Goal: Find specific page/section: Find specific page/section

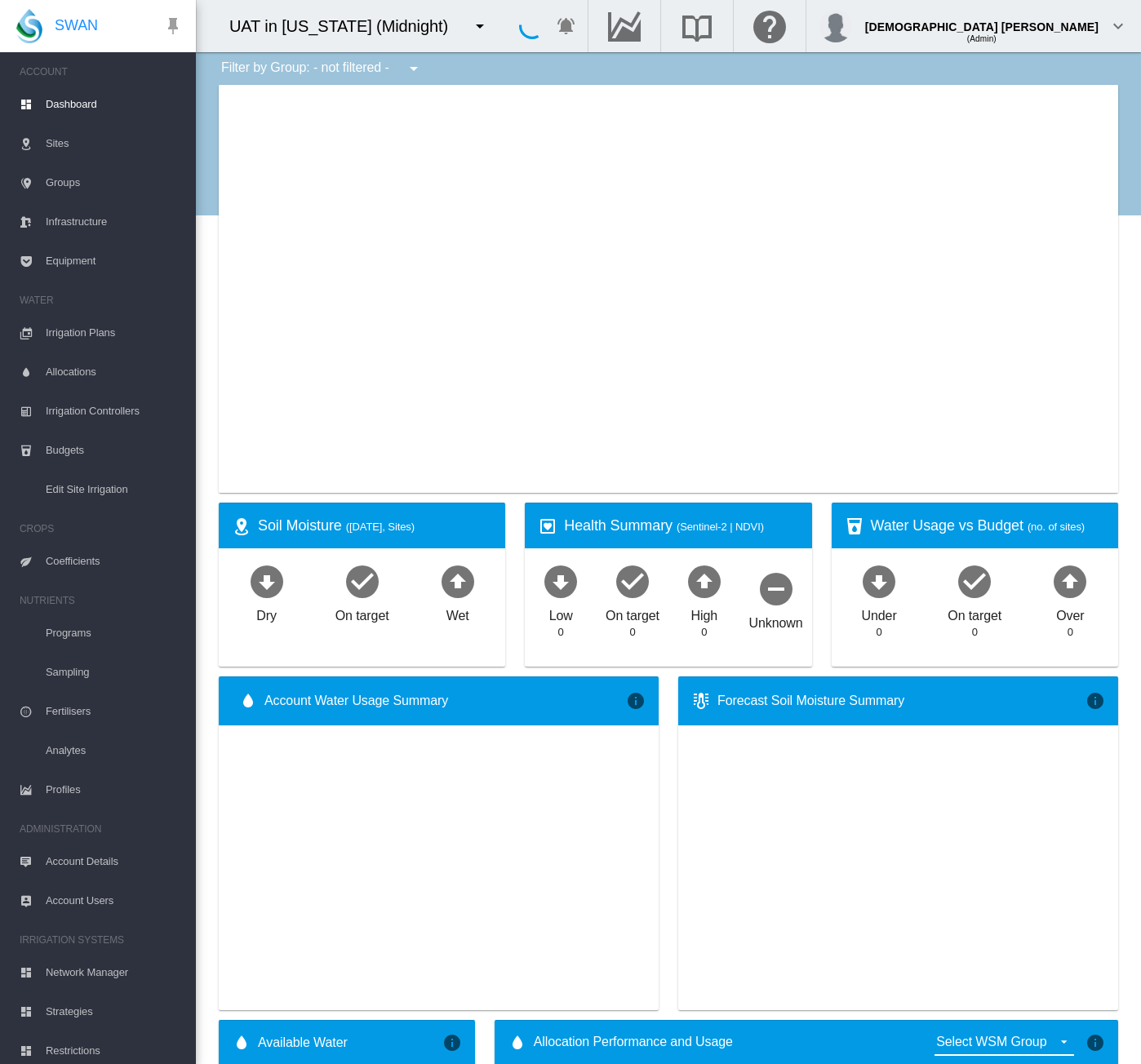
type input "**********"
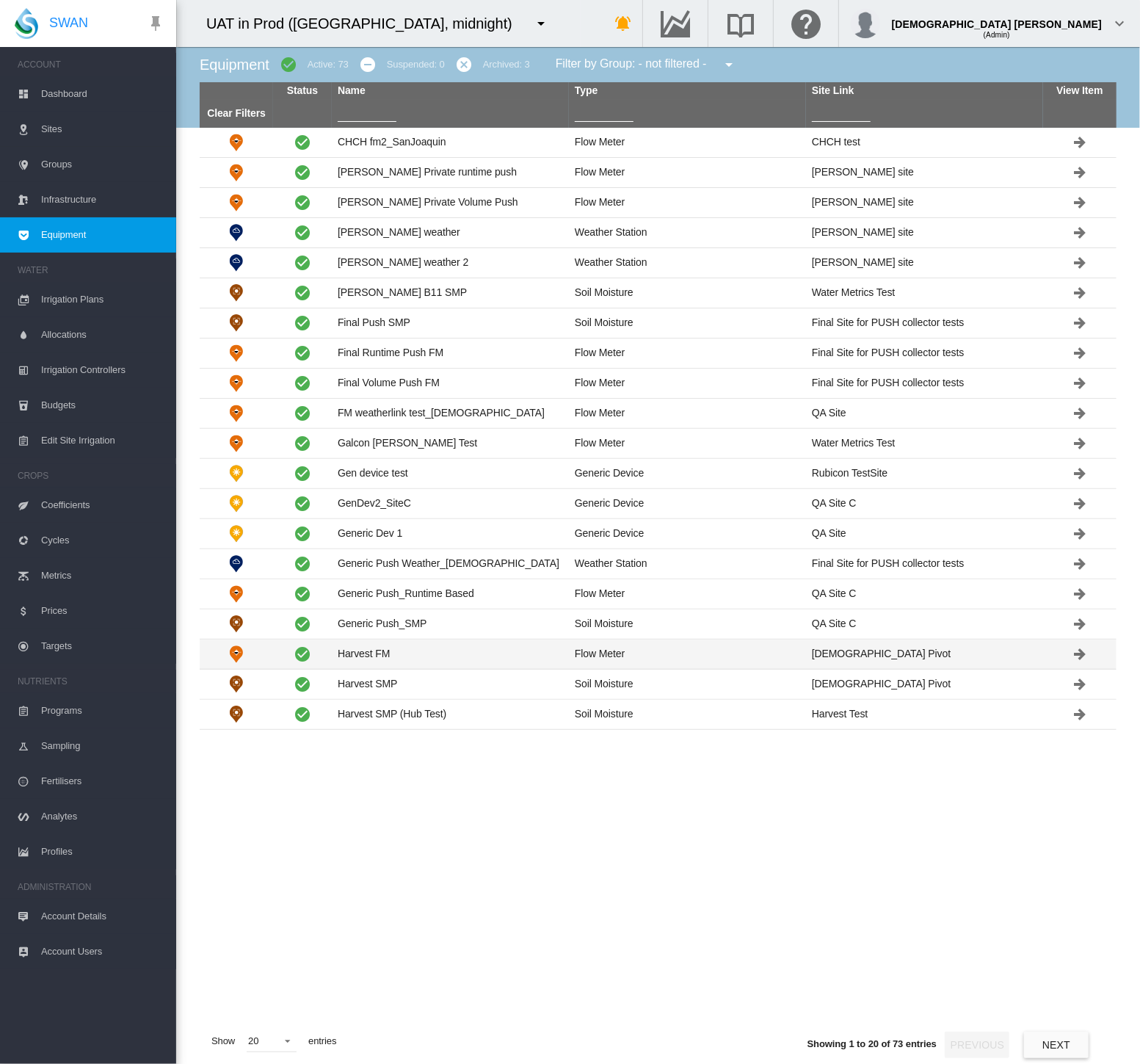
click at [411, 652] on td "Harvest FM" at bounding box center [450, 654] width 237 height 29
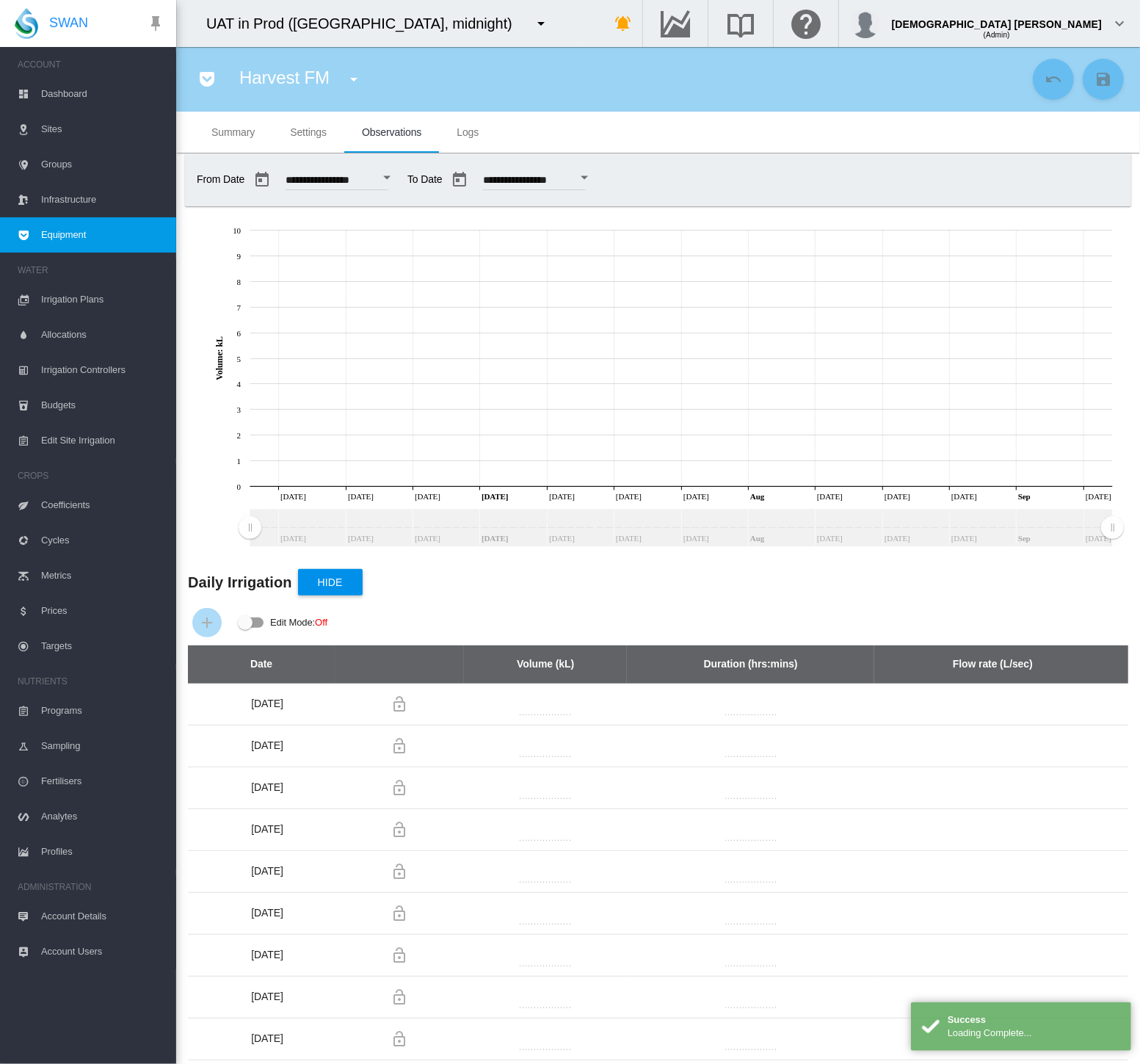
click at [494, 137] on md-tab-item "Logs" at bounding box center [468, 132] width 57 height 41
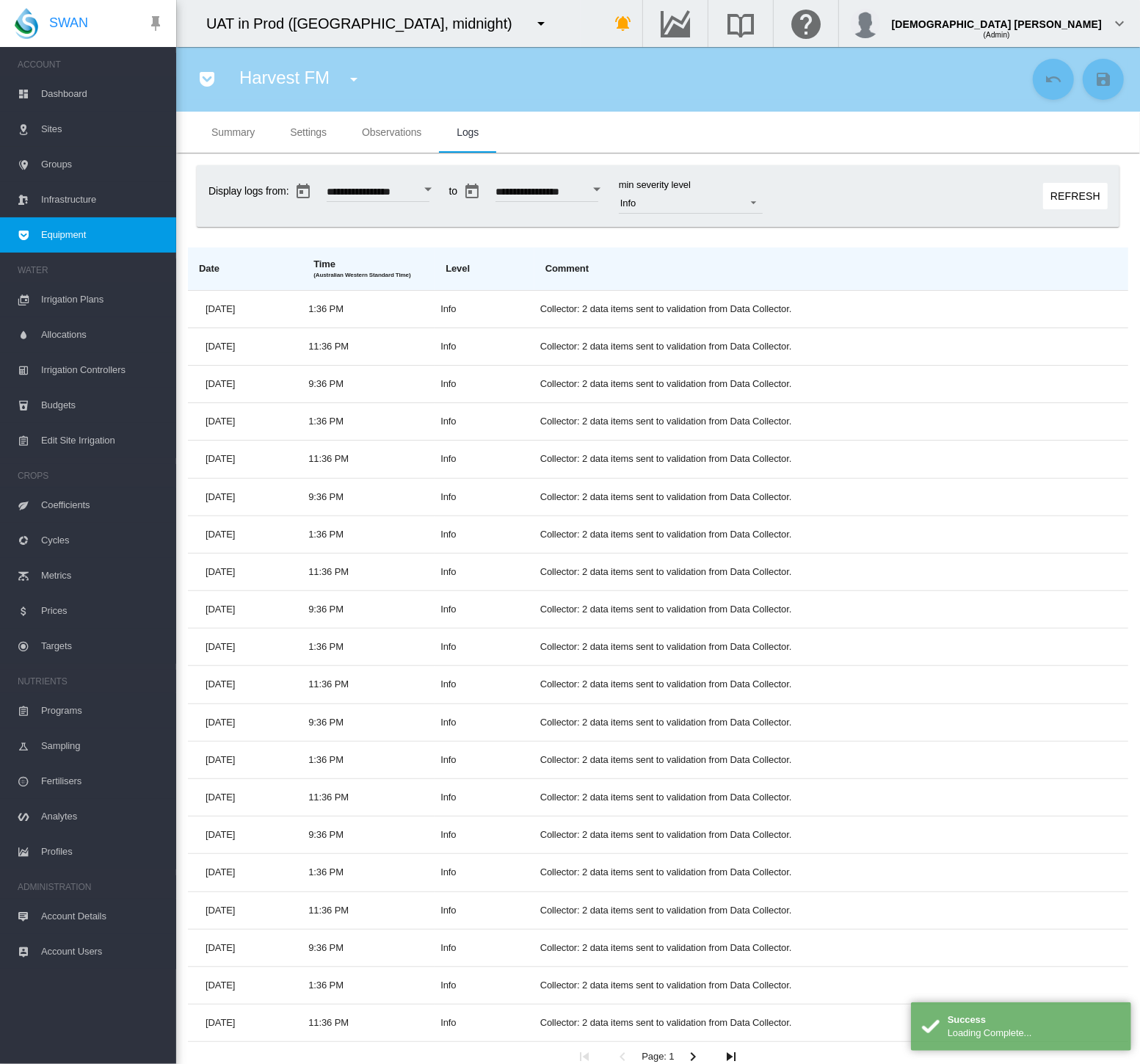
click at [305, 130] on span "Settings" at bounding box center [308, 132] width 37 height 12
